Goal: Information Seeking & Learning: Learn about a topic

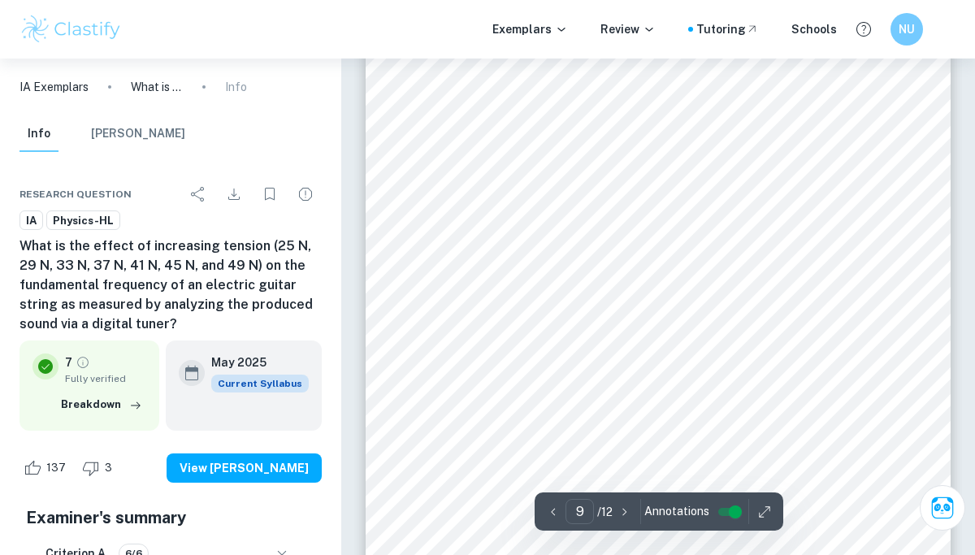
scroll to position [6895, 0]
click at [843, 85] on div "9 8. Data Analysis Figure 1. The obtained lines of best, minimum, and maximum f…" at bounding box center [658, 372] width 585 height 827
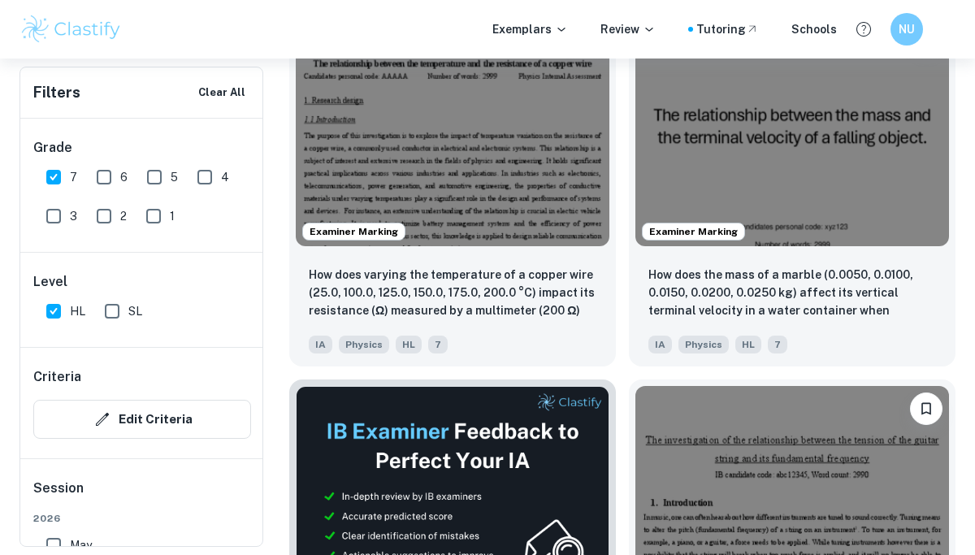
scroll to position [584, 0]
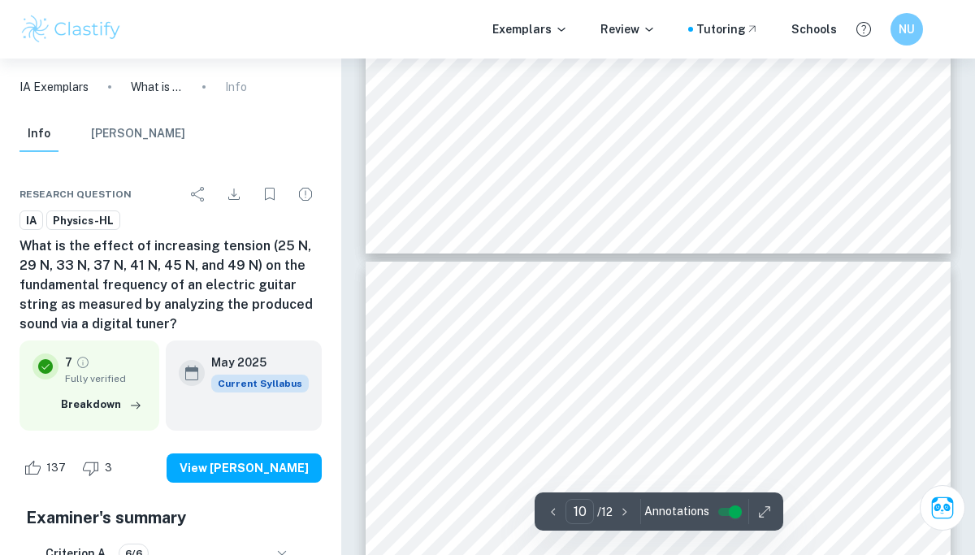
scroll to position [7419, 0]
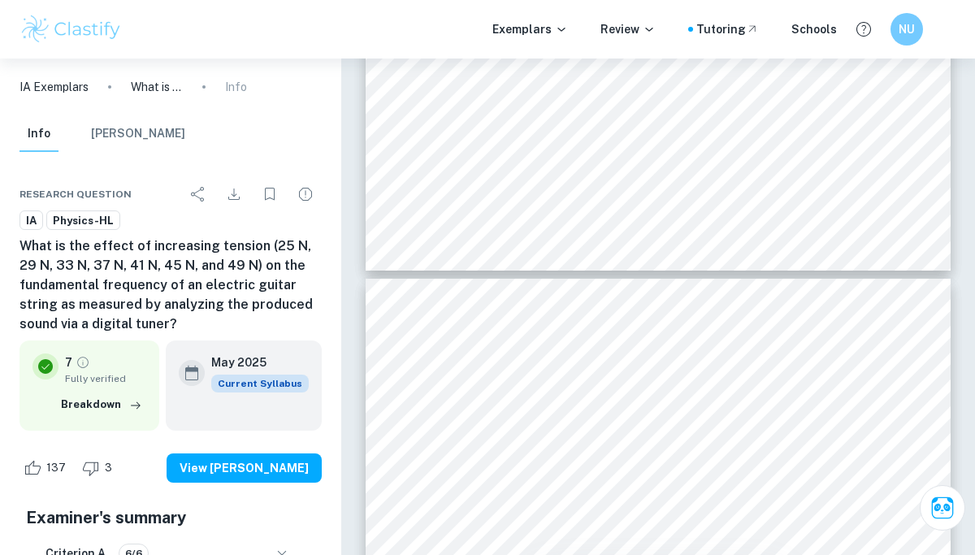
type input "9"
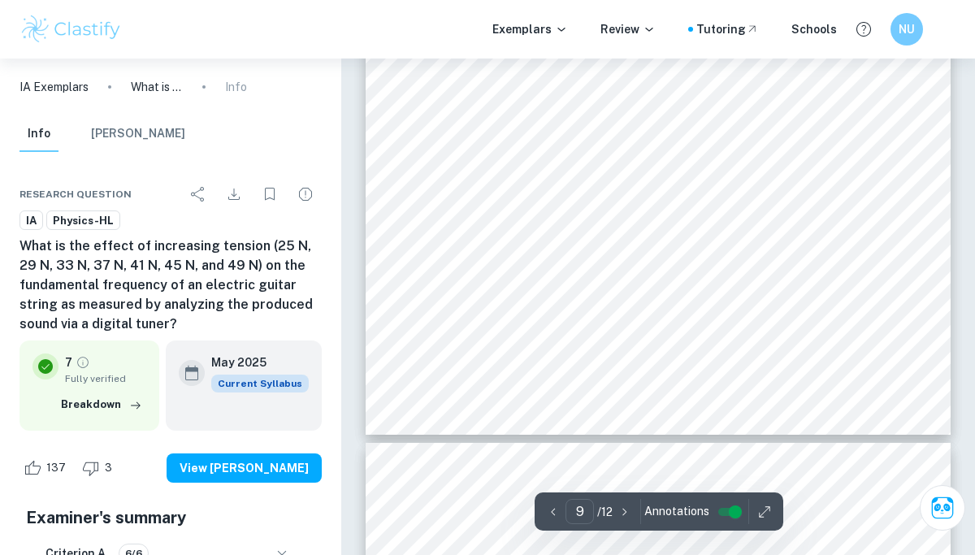
scroll to position [7246, 0]
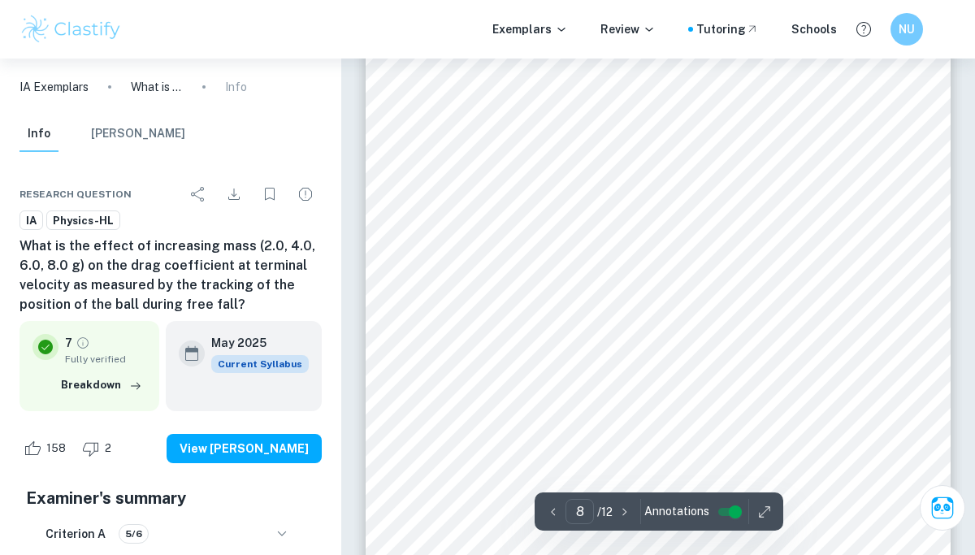
scroll to position [6282, 0]
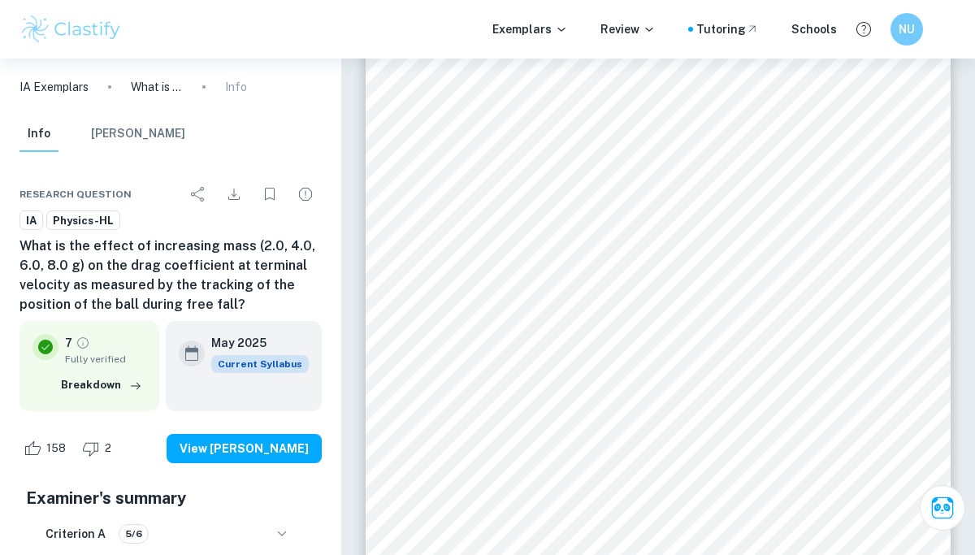
click at [607, 159] on div "8 Graphical Analysis Figure 1. The obtained lines of best, minimum, and maximum…" at bounding box center [658, 150] width 585 height 827
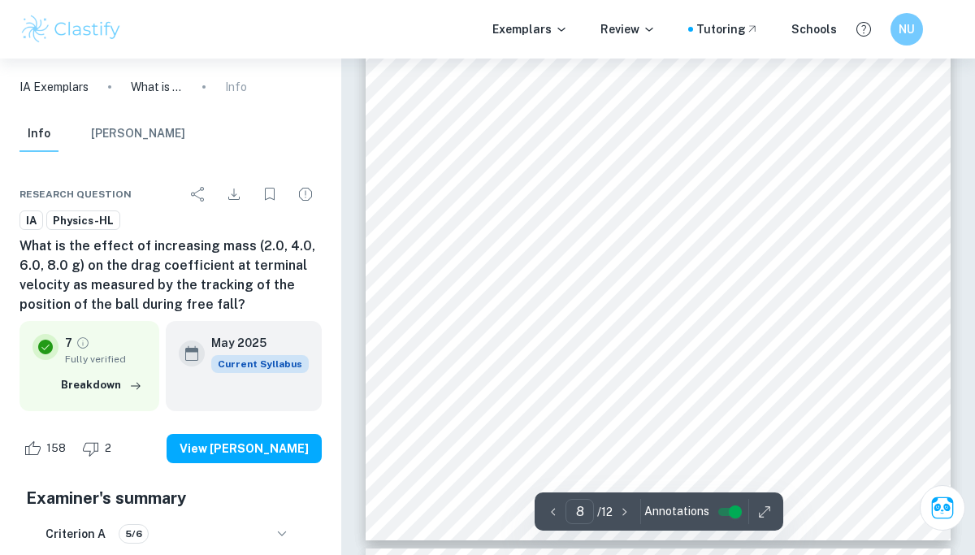
scroll to position [6303, 0]
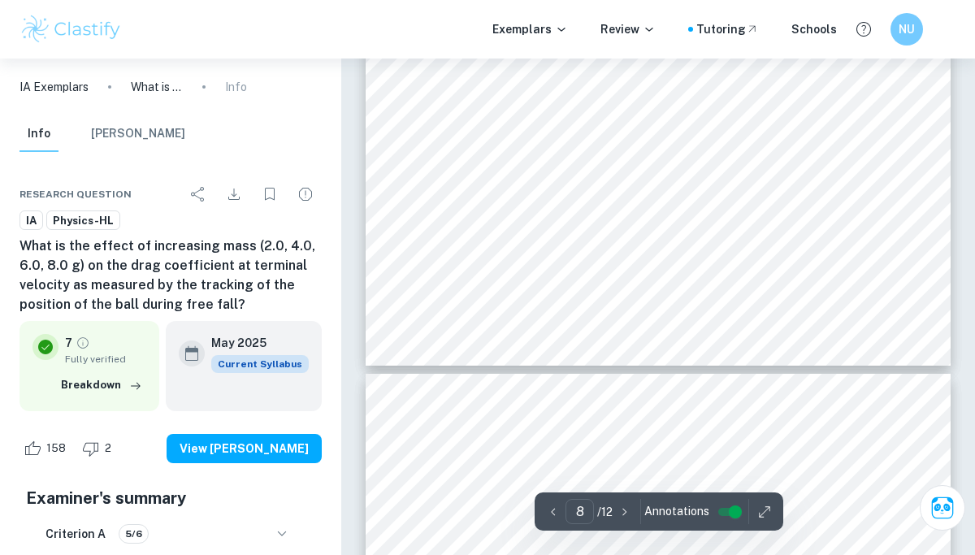
type input "9"
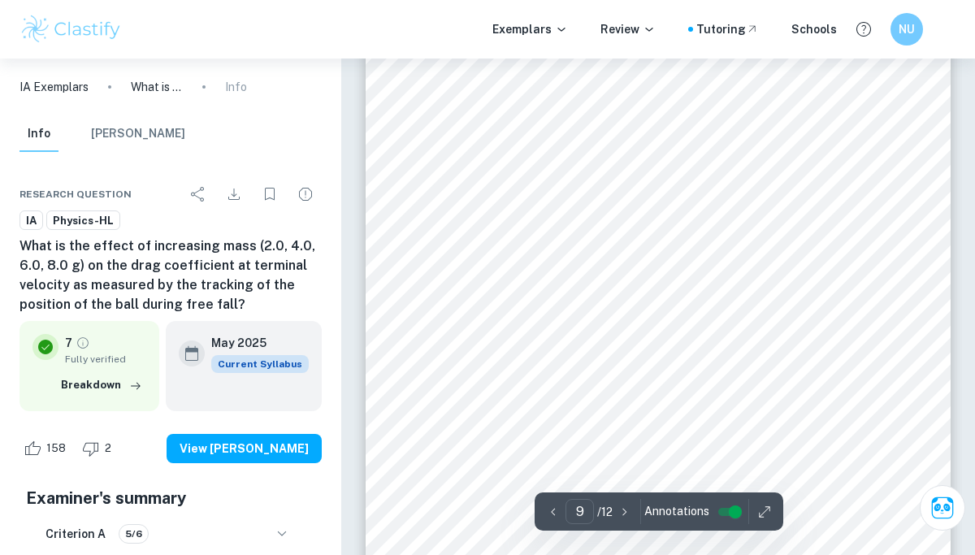
scroll to position [7044, 0]
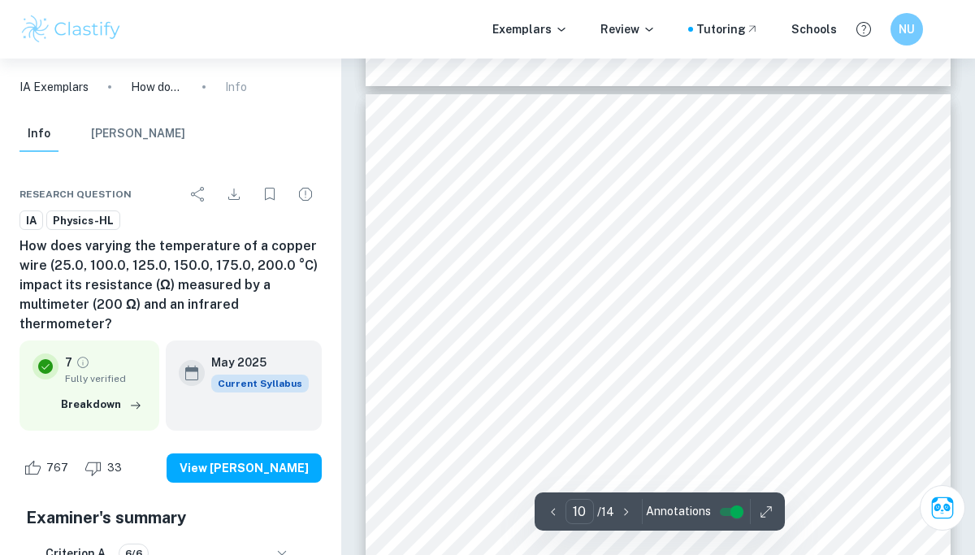
scroll to position [7587, 0]
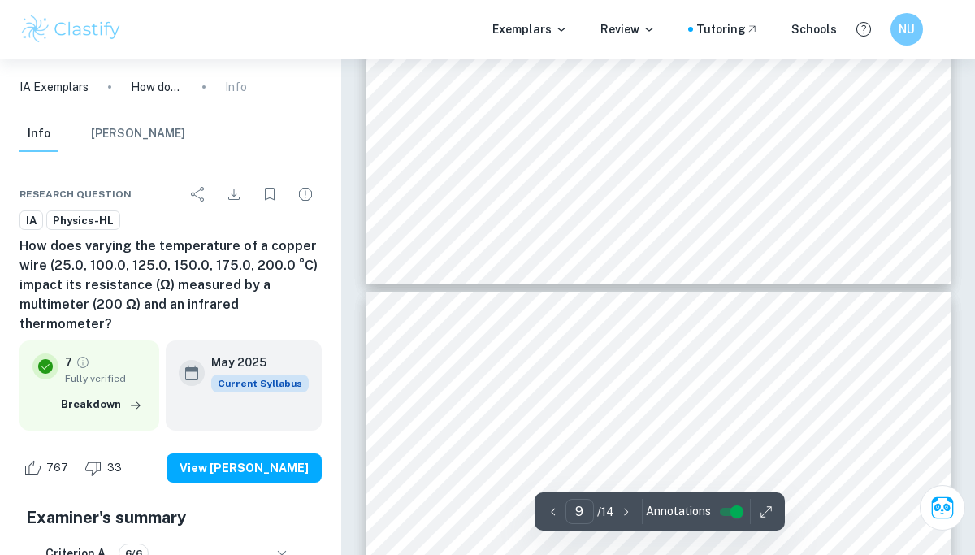
type input "10"
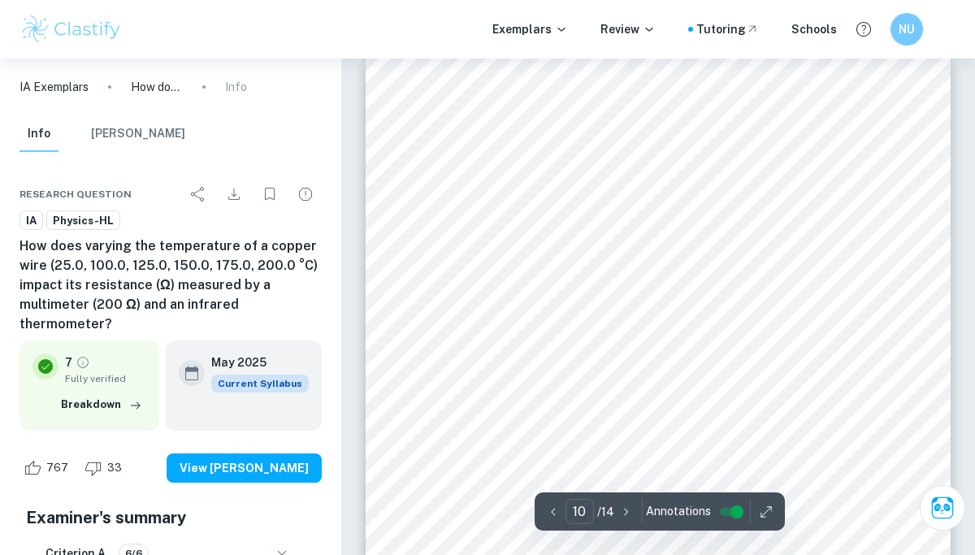
scroll to position [7635, 0]
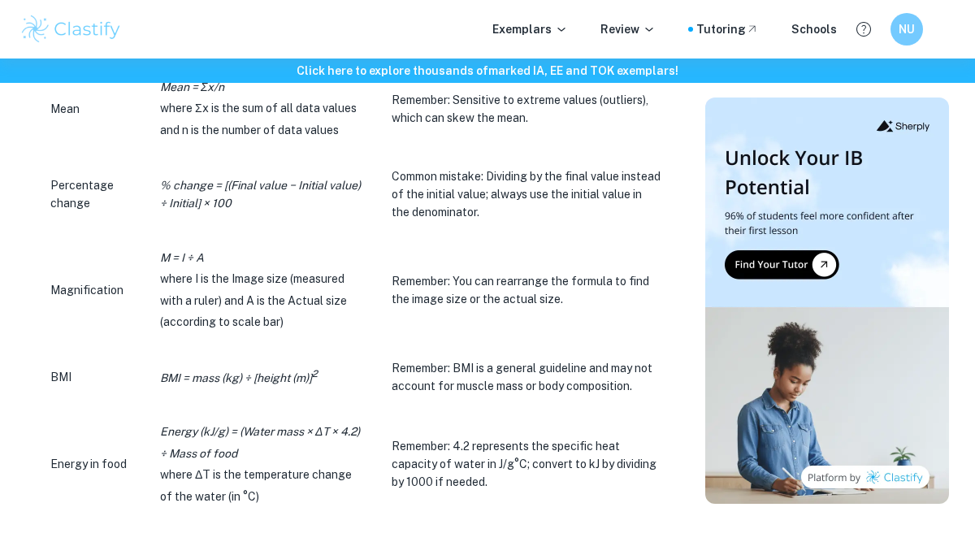
scroll to position [838, 0]
